Goal: Task Accomplishment & Management: Use online tool/utility

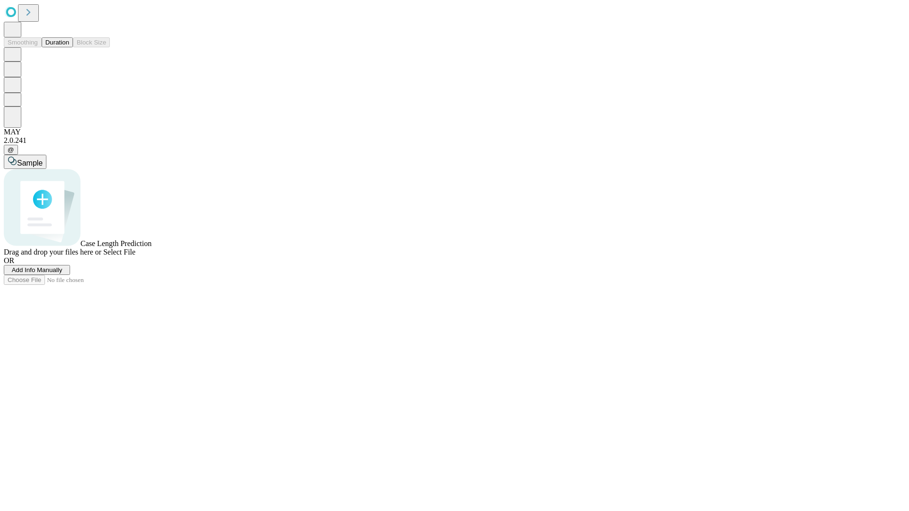
click at [62, 274] on span "Add Info Manually" at bounding box center [37, 269] width 51 height 7
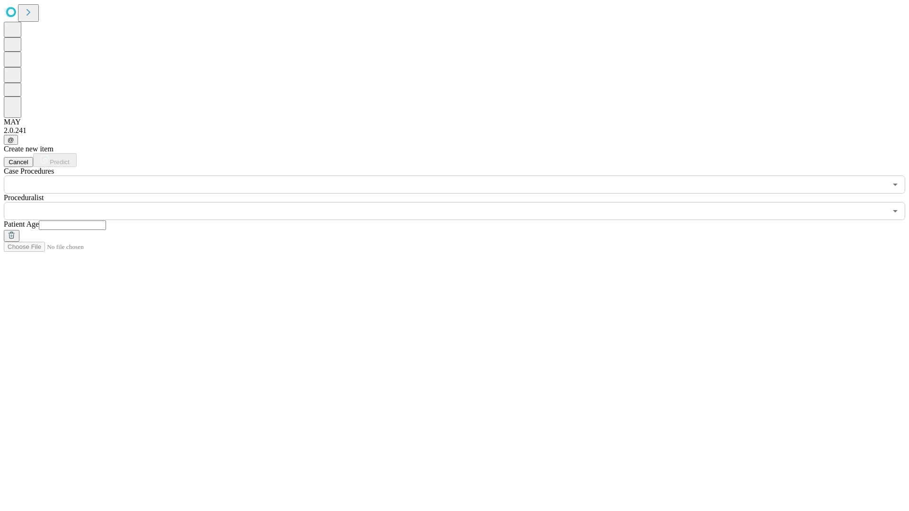
click at [106, 221] on input "text" at bounding box center [72, 225] width 67 height 9
type input "*"
click at [461, 202] on input "text" at bounding box center [445, 211] width 883 height 18
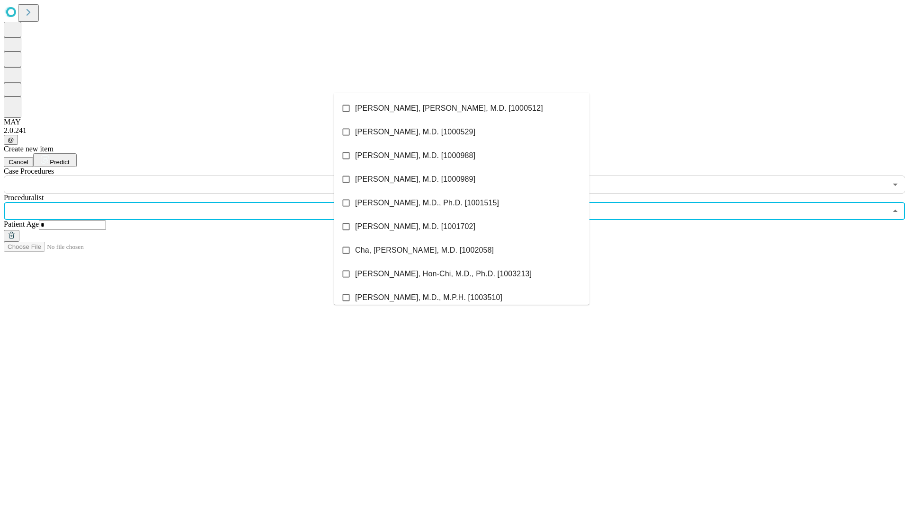
click at [461, 108] on li "[PERSON_NAME], [PERSON_NAME], M.D. [1000512]" at bounding box center [462, 109] width 256 height 24
click at [199, 176] on input "text" at bounding box center [445, 185] width 883 height 18
